Goal: Find specific page/section: Find specific page/section

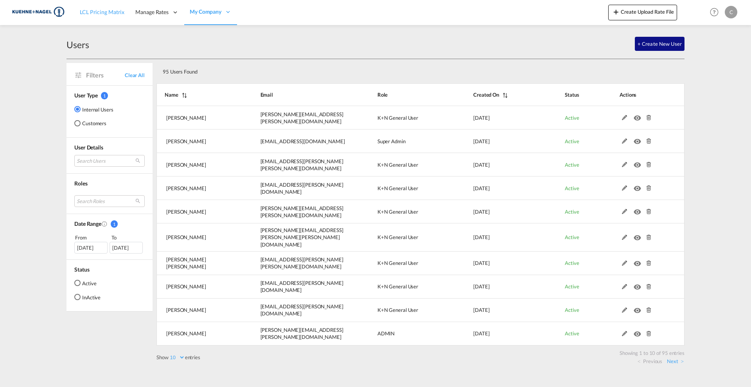
click at [93, 9] on span "LCL Pricing Matrix" at bounding box center [102, 12] width 45 height 7
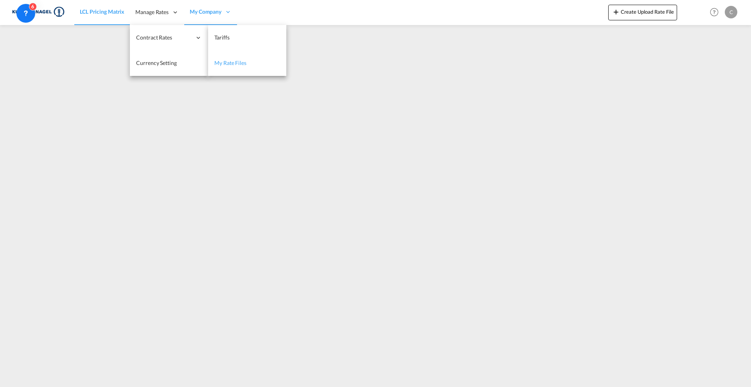
click at [229, 62] on span "My Rate Files" at bounding box center [230, 62] width 32 height 7
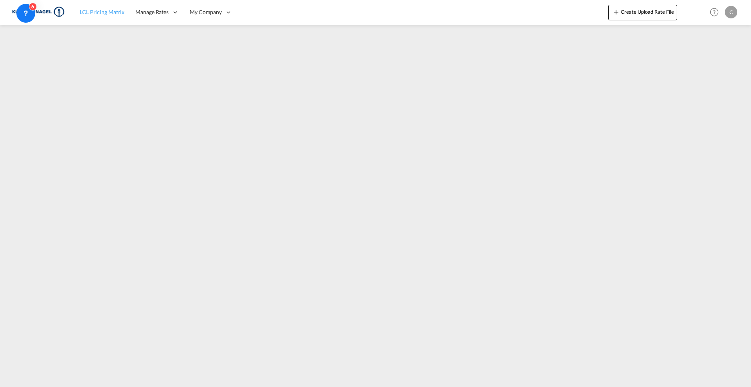
click at [108, 13] on span "LCL Pricing Matrix" at bounding box center [102, 12] width 45 height 7
